Goal: Complete application form

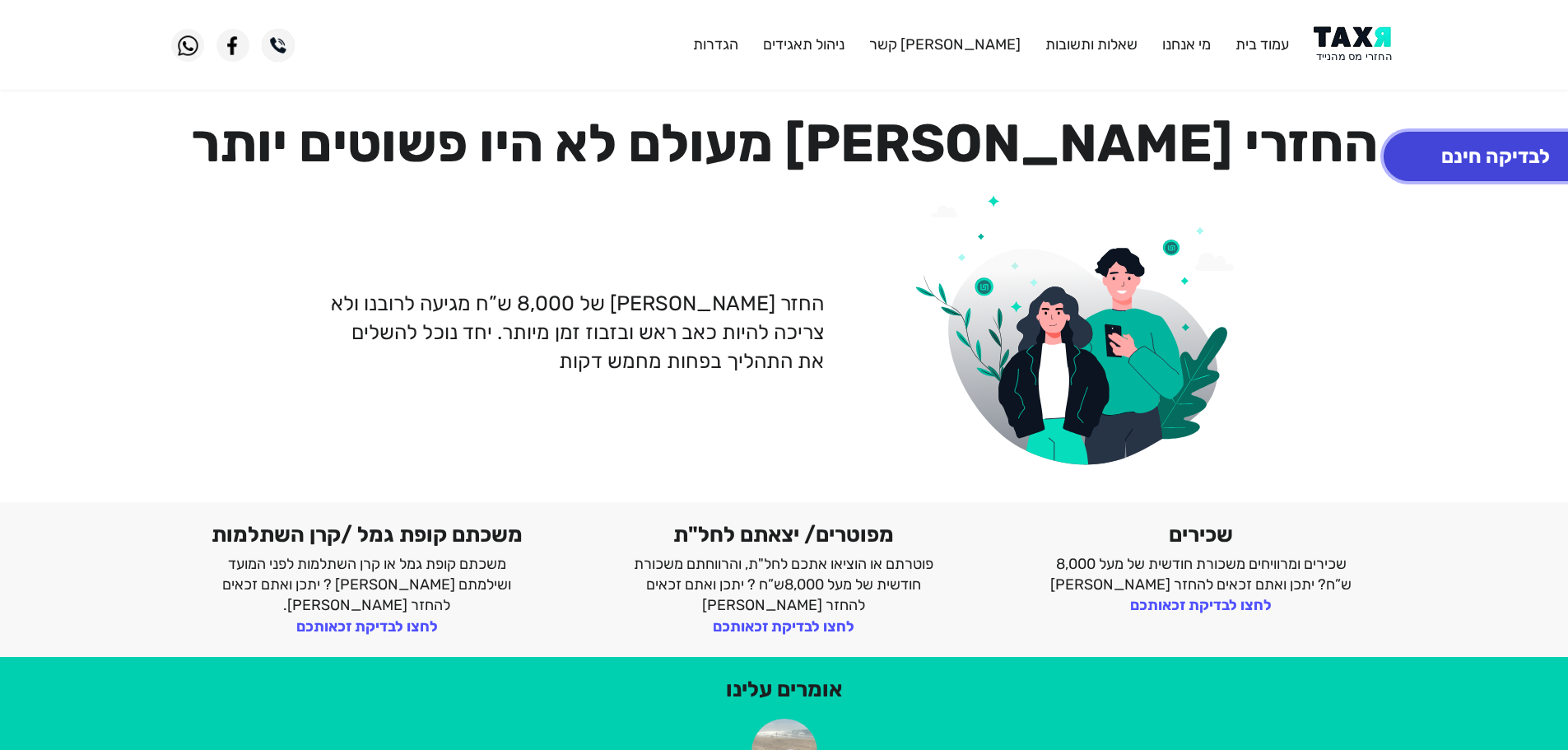
click at [1456, 163] on button "לבדיקה חינם" at bounding box center [1496, 156] width 224 height 49
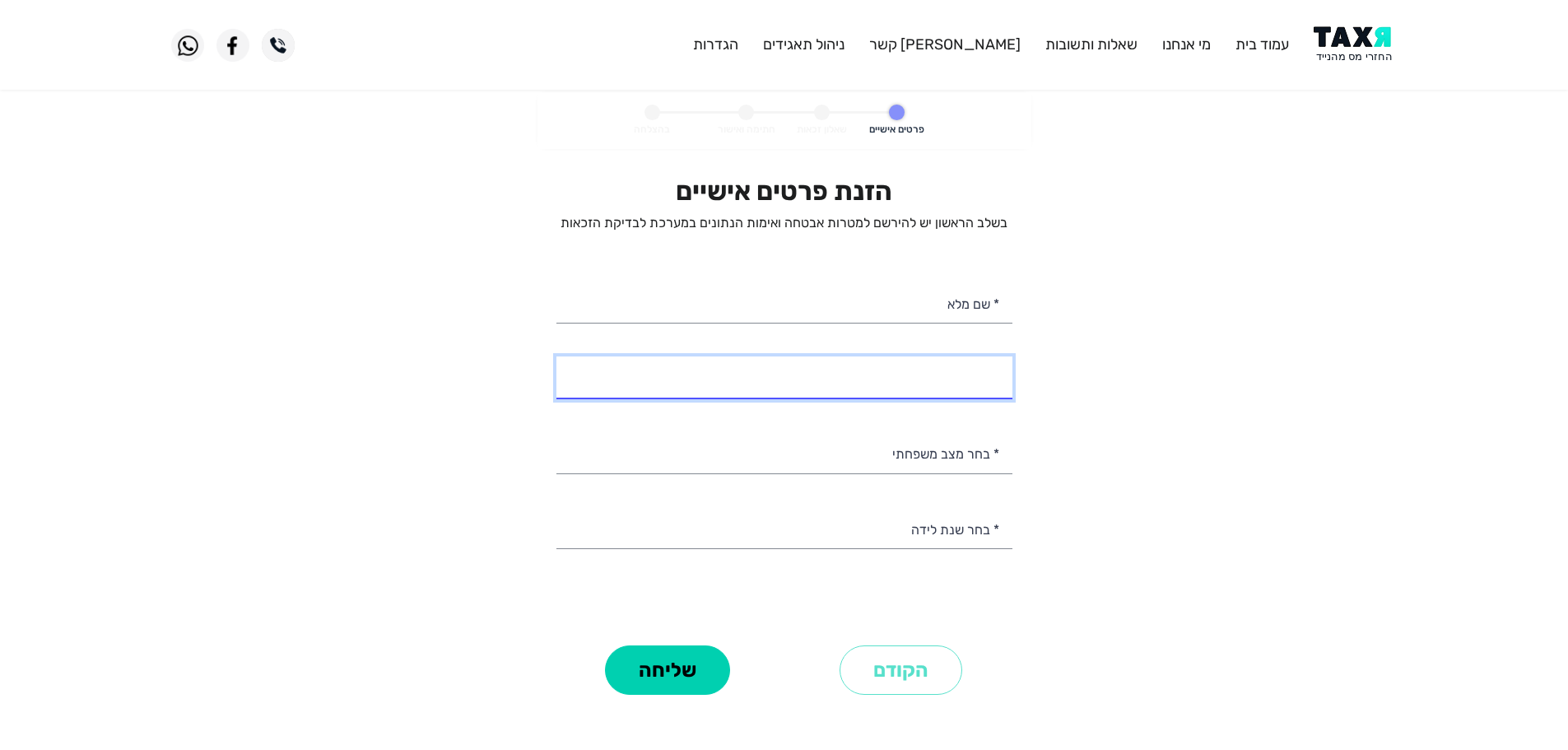
select select
click at [962, 390] on input "* מספר טלפון" at bounding box center [784, 377] width 456 height 42
type input "058-7821239"
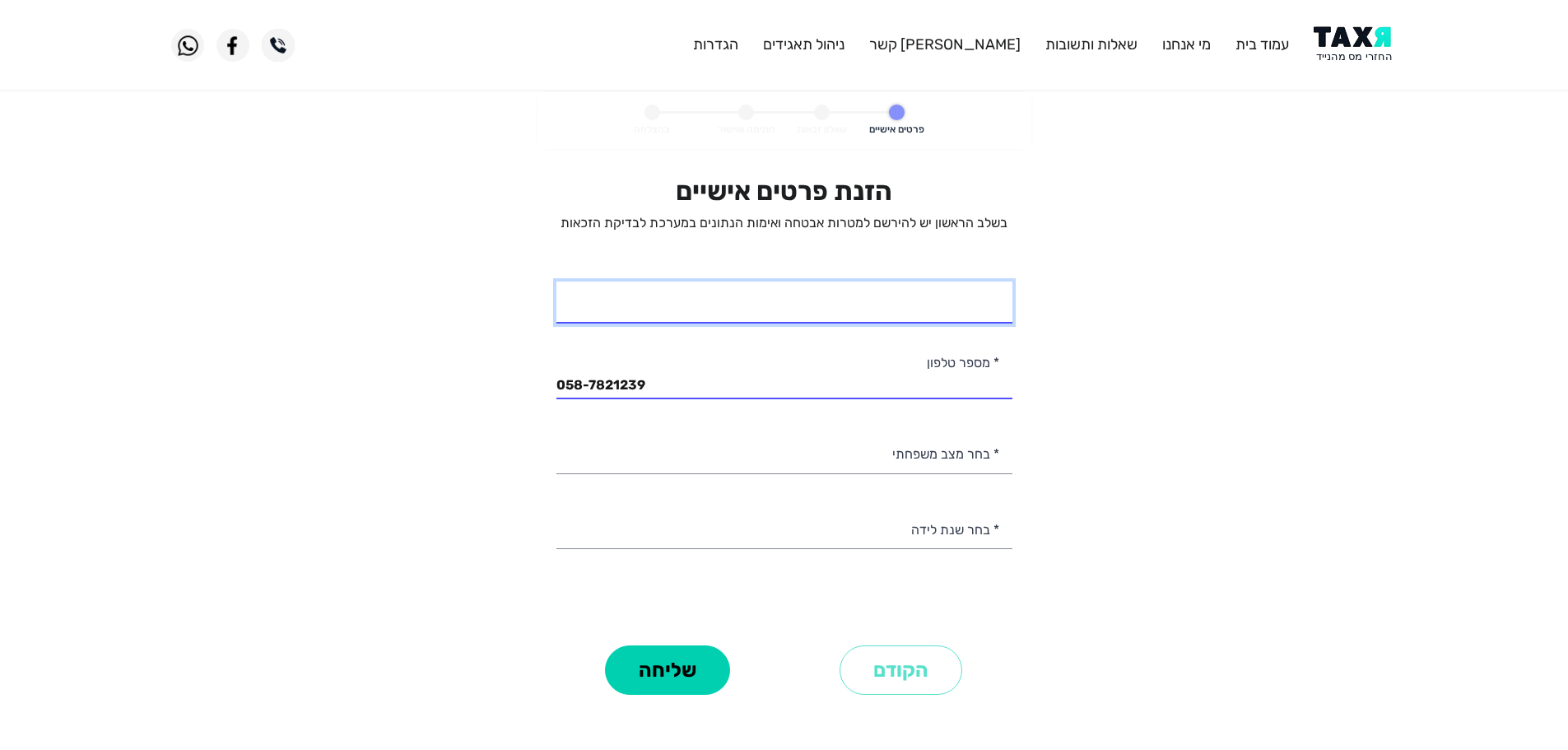
click at [978, 302] on input "* שם מלא" at bounding box center [784, 302] width 456 height 42
click at [950, 313] on input "[PERSON_NAME]" at bounding box center [784, 302] width 456 height 42
click at [823, 303] on input "[PERSON_NAME]" at bounding box center [784, 302] width 456 height 42
click at [952, 314] on input "[PERSON_NAME]" at bounding box center [784, 302] width 456 height 42
type input "[PERSON_NAME]"
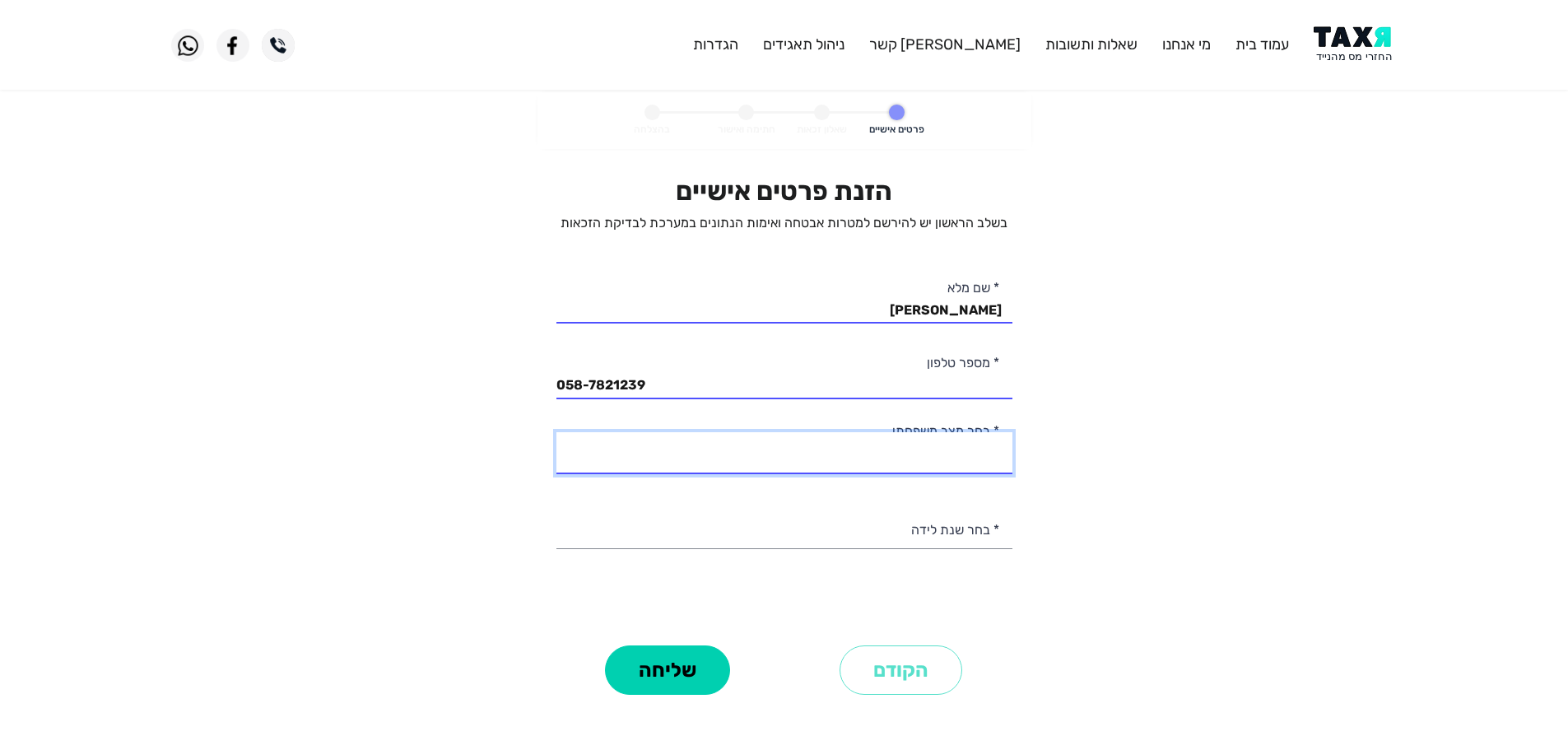
click at [972, 457] on select "רווק/ה נשוי/[PERSON_NAME]/ה אלמן/נה" at bounding box center [784, 453] width 456 height 42
select select "1: Single"
click at [556, 433] on select "רווק/ה נשוי/[PERSON_NAME]/ה אלמן/נה" at bounding box center [784, 453] width 456 height 42
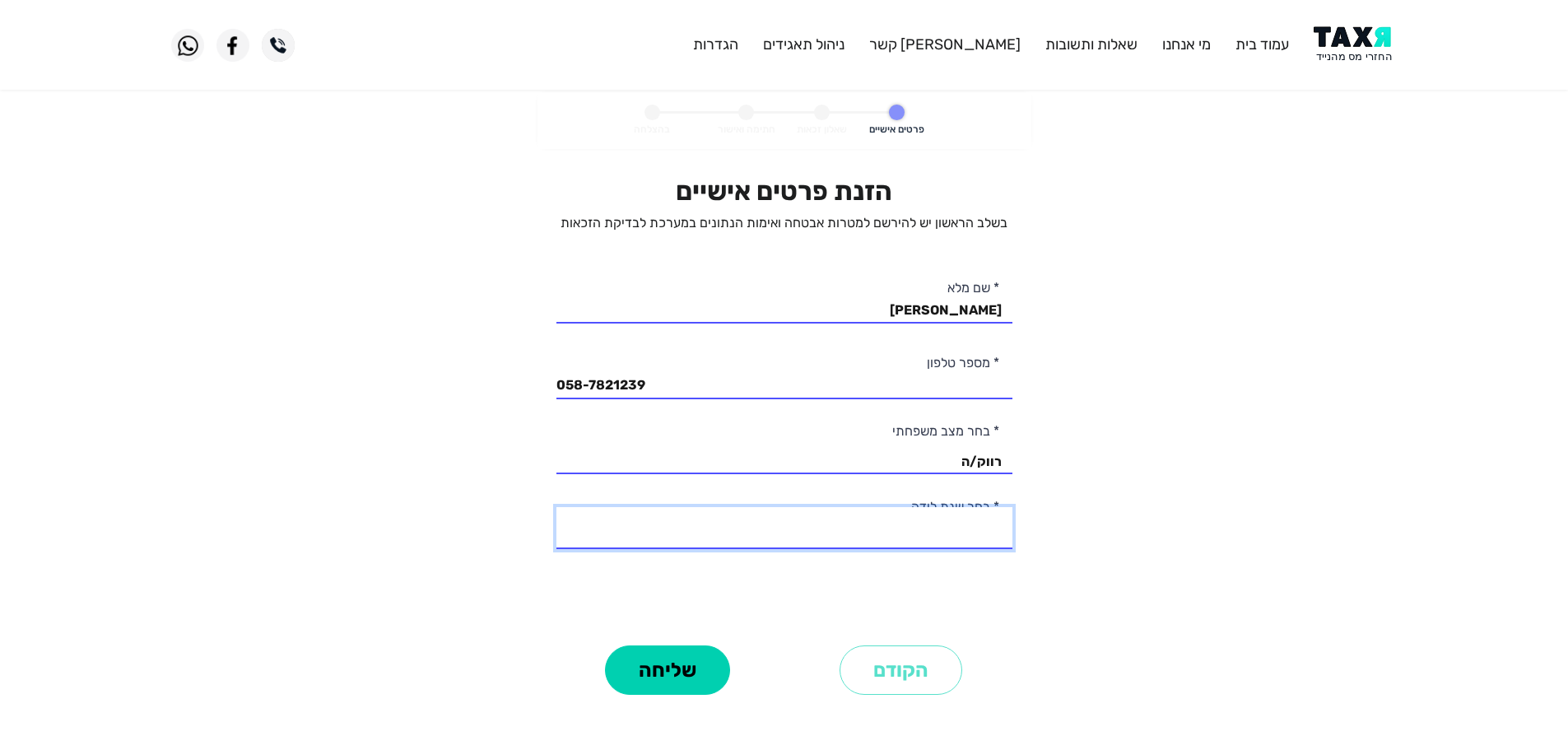
click at [972, 534] on select "2003 2002 2001 2000 1999 1998 1997 1996 1995 1994 1993 1992 1991 1990 1989 1988…" at bounding box center [784, 528] width 456 height 42
select select "4: 2000"
click at [556, 507] on select "2003 2002 2001 2000 1999 1998 1997 1996 1995 1994 1993 1992 1991 1990 1989 1988…" at bounding box center [784, 528] width 456 height 42
click at [686, 682] on button "שליחה" at bounding box center [667, 669] width 125 height 49
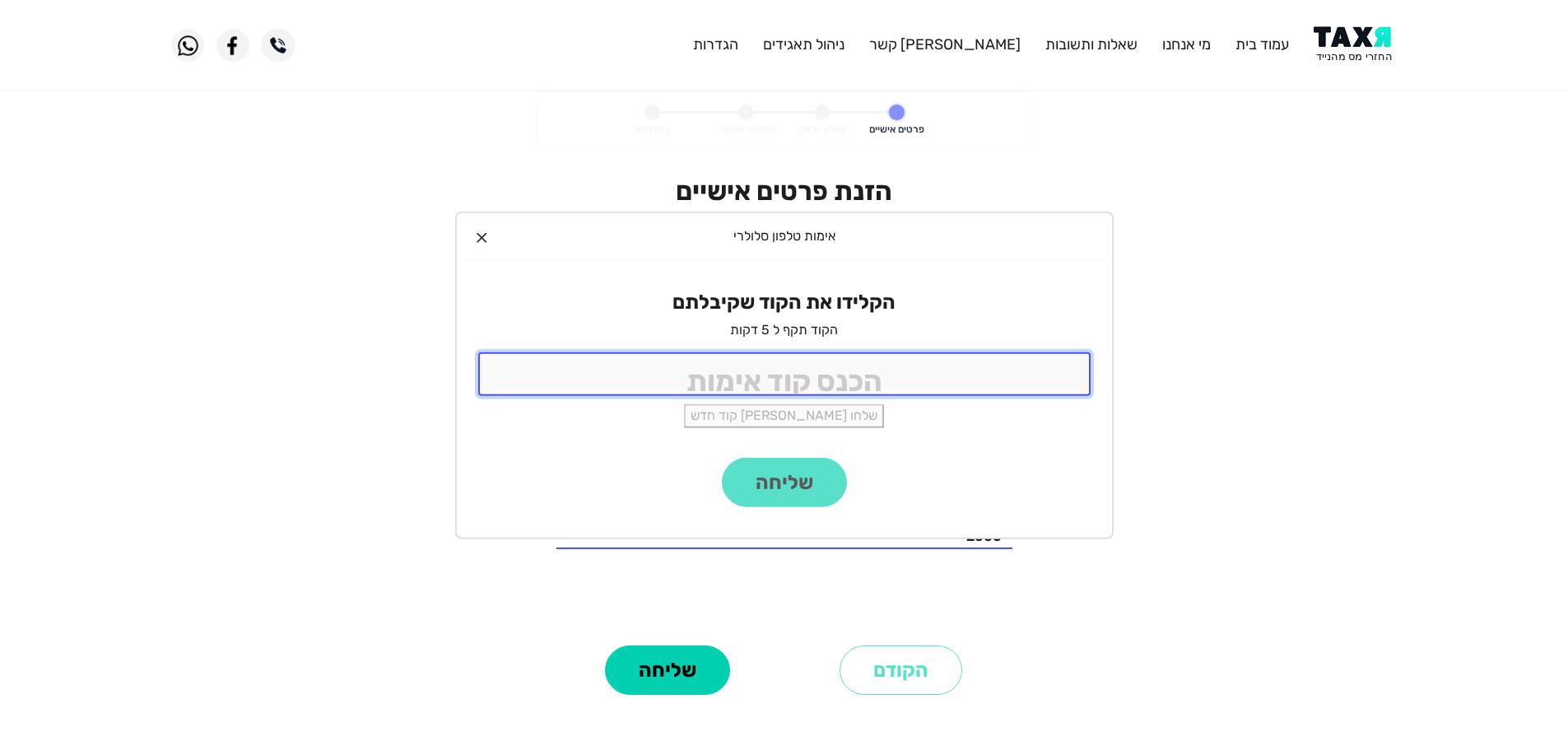
click at [898, 385] on input "tel" at bounding box center [784, 374] width 613 height 44
type input "9988"
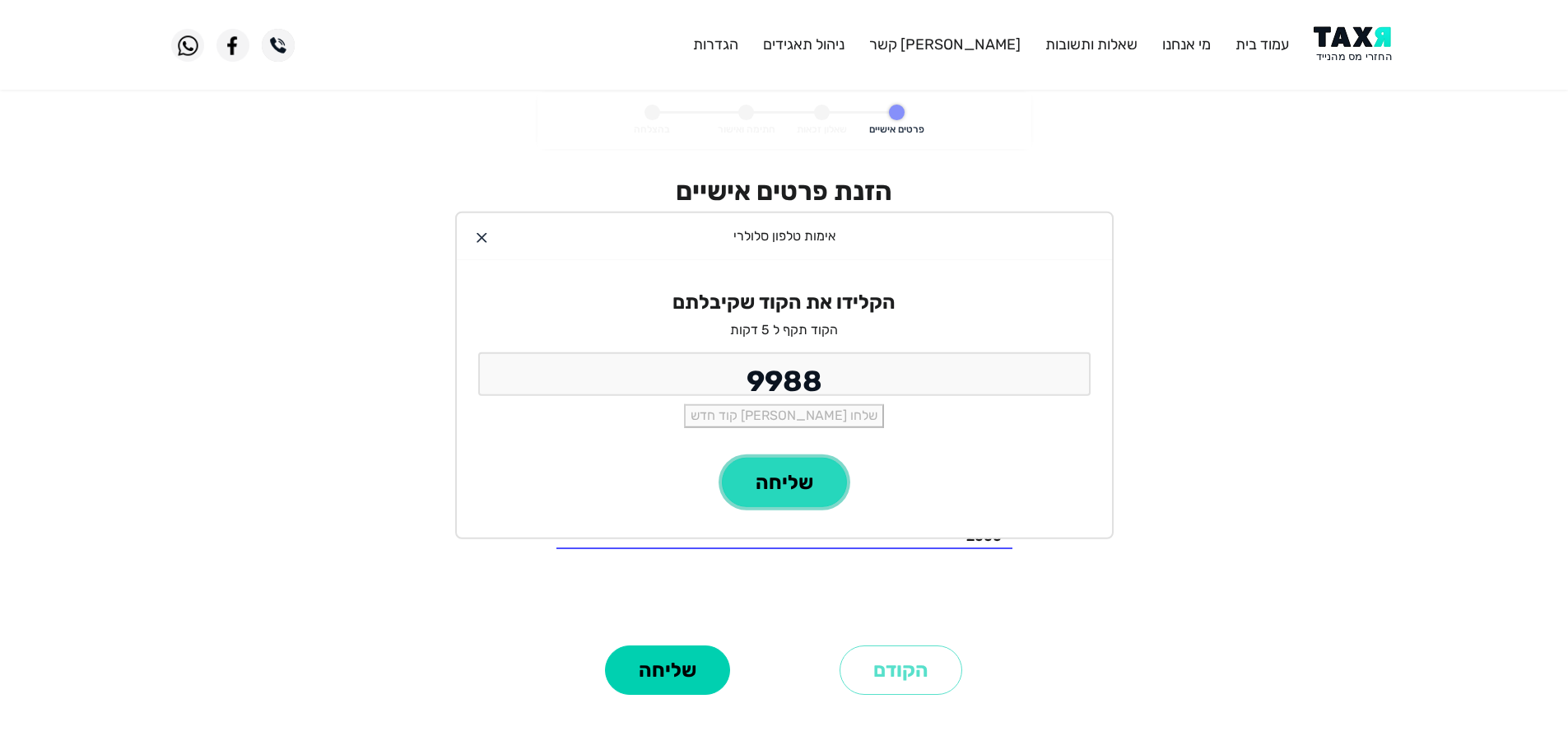
click at [823, 497] on button "שליחה" at bounding box center [784, 482] width 125 height 49
